Goal: Understand process/instructions: Learn about a topic

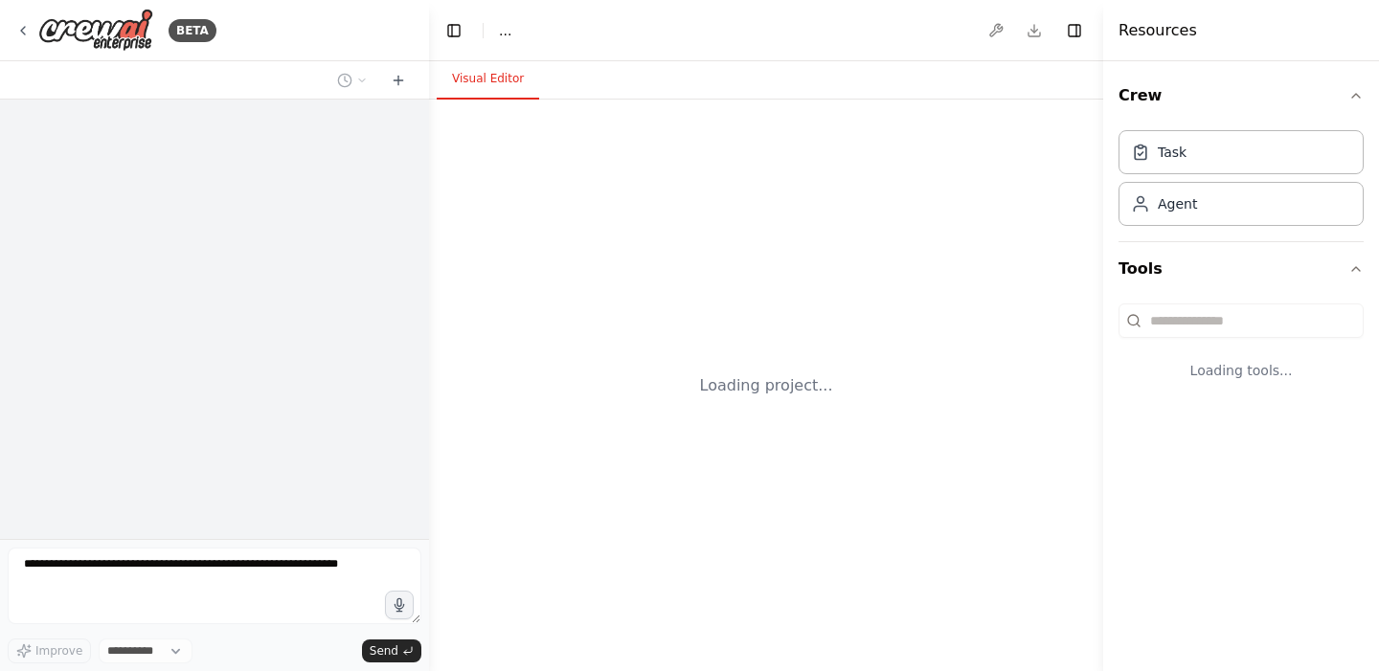
select select "****"
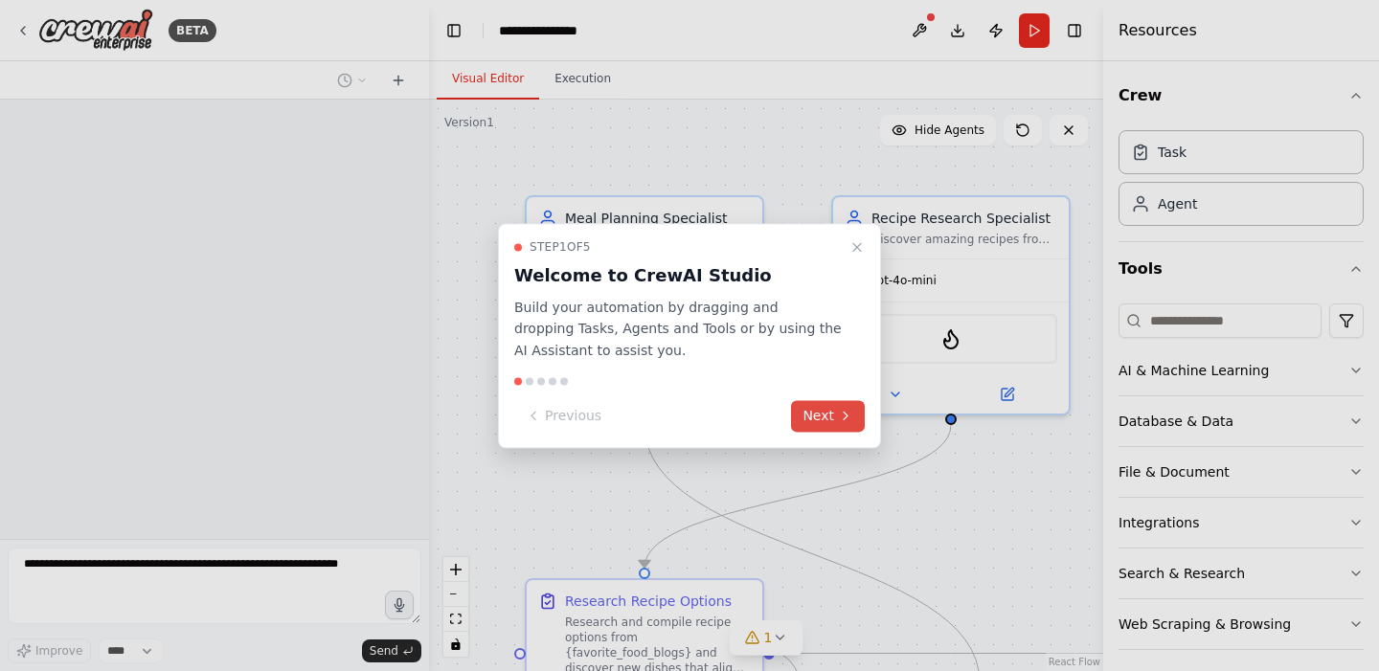
click at [830, 414] on button "Next" at bounding box center [828, 416] width 74 height 32
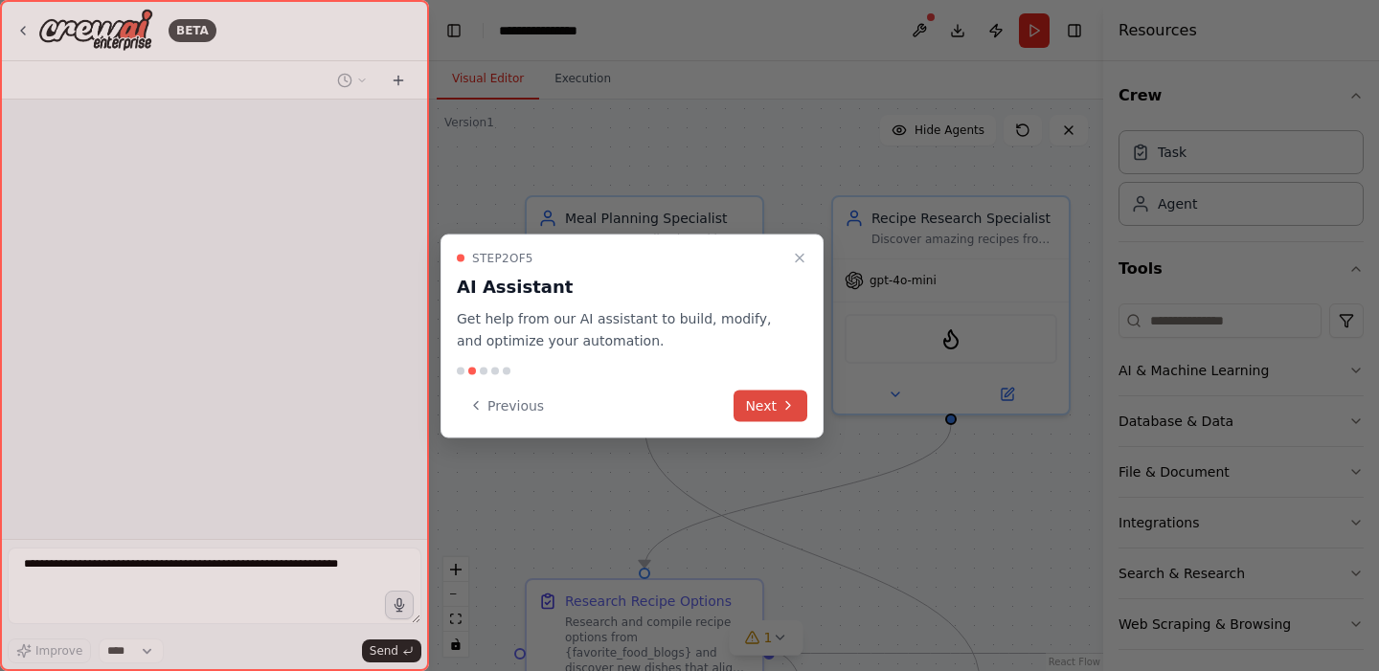
click at [782, 414] on button "Next" at bounding box center [771, 406] width 74 height 32
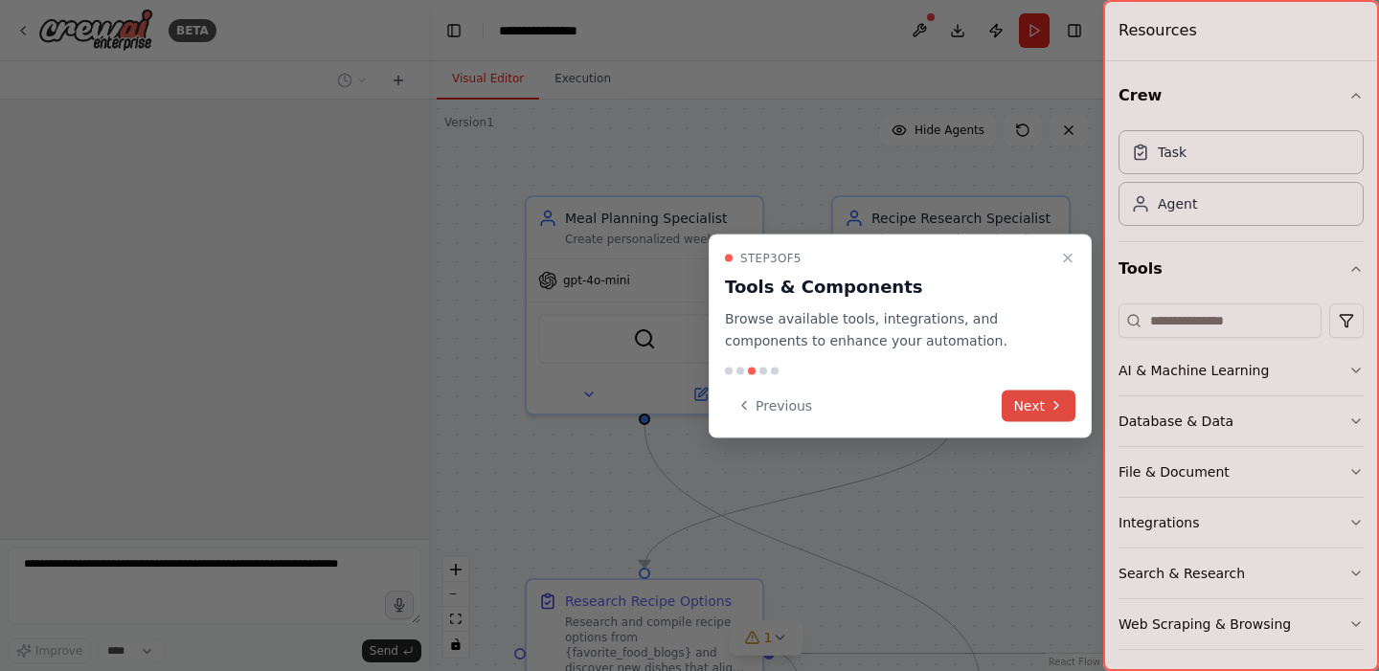
click at [1040, 408] on button "Next" at bounding box center [1039, 406] width 74 height 32
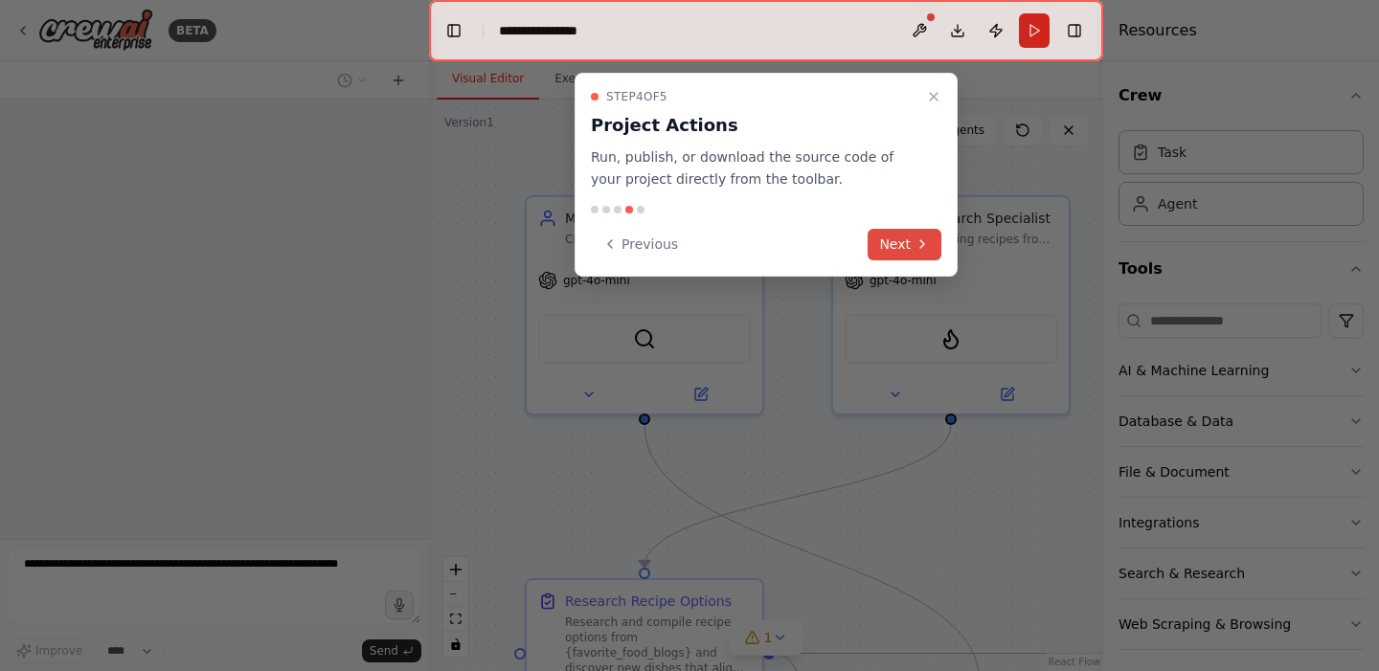
click at [912, 246] on button "Next" at bounding box center [905, 245] width 74 height 32
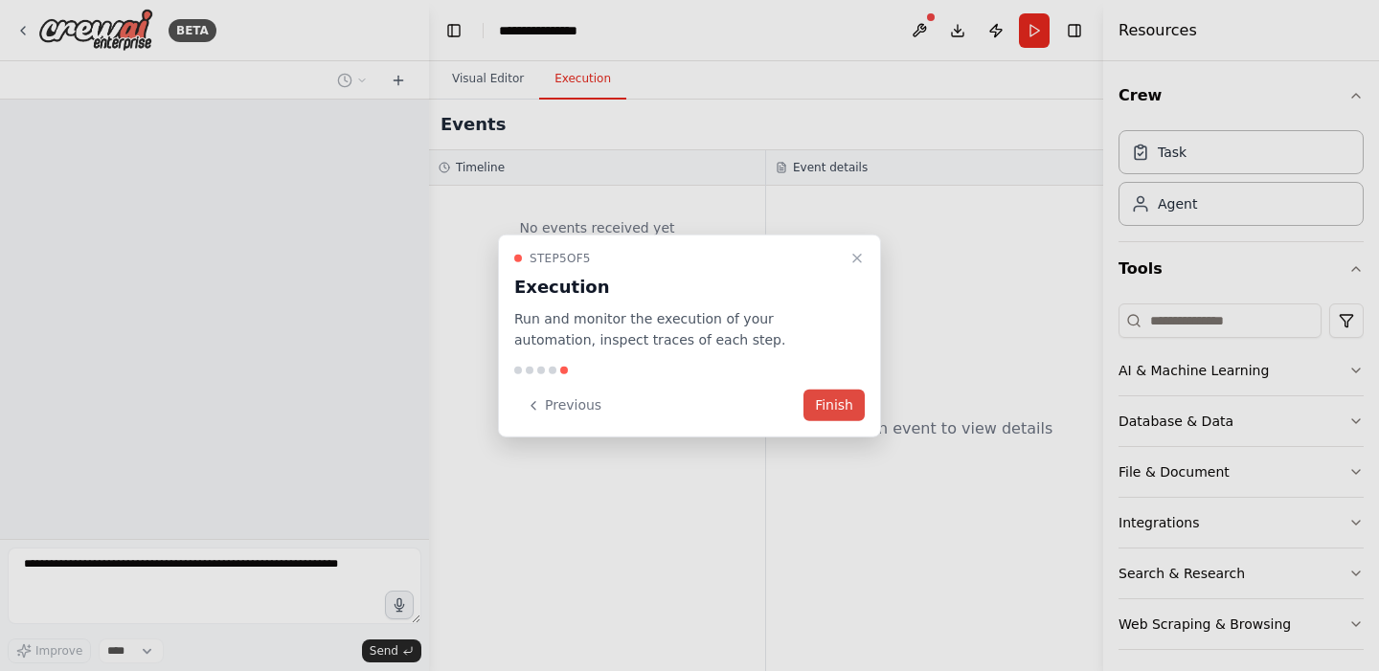
click at [829, 402] on button "Finish" at bounding box center [834, 406] width 61 height 32
